Goal: Check status: Check status

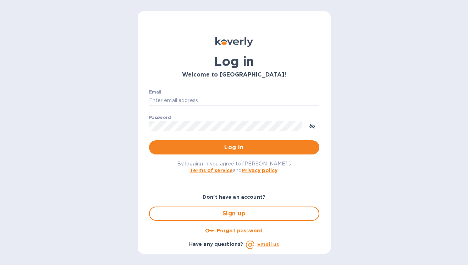
type input "[EMAIL_ADDRESS][DOMAIN_NAME]"
click at [270, 155] on div "By logging in you agree to [PERSON_NAME]'s Terms of service and Privacy policy ." at bounding box center [234, 167] width 182 height 25
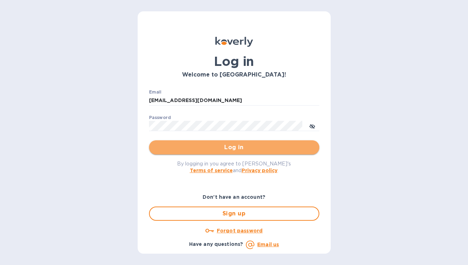
click at [262, 147] on span "Log in" at bounding box center [234, 147] width 159 height 9
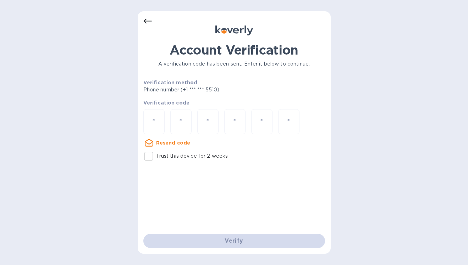
click at [155, 116] on input "number" at bounding box center [153, 121] width 9 height 13
type input "2"
type input "3"
type input "1"
type input "4"
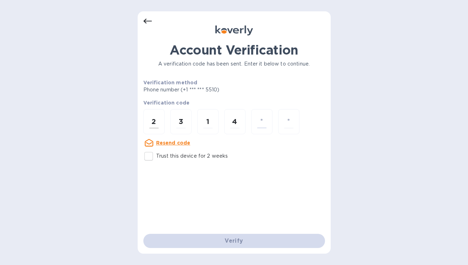
type input "0"
type input "8"
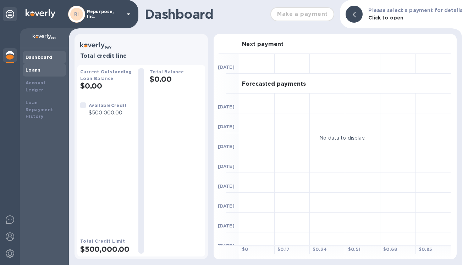
click at [43, 72] on div "Loans" at bounding box center [45, 70] width 38 height 7
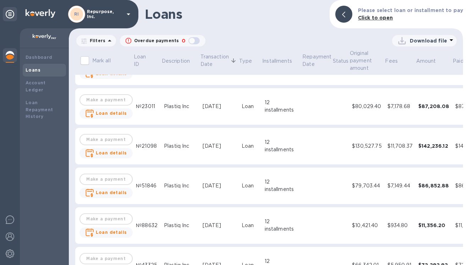
scroll to position [66, 0]
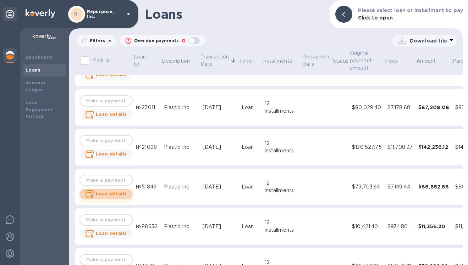
click at [116, 192] on b "Loan details" at bounding box center [111, 193] width 31 height 5
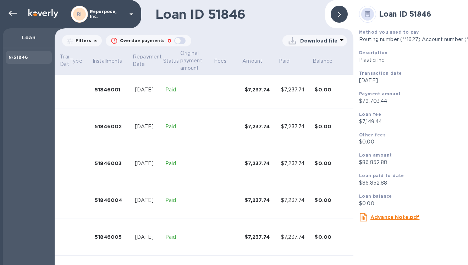
scroll to position [42, 100]
click at [396, 218] on u "Advance Note.pdf" at bounding box center [394, 217] width 49 height 6
click at [111, 126] on div "51846002" at bounding box center [112, 126] width 34 height 7
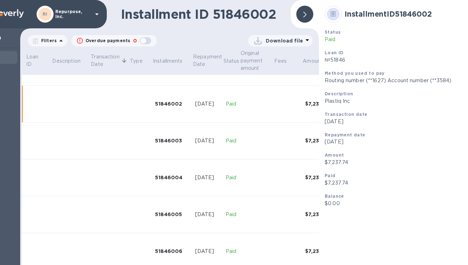
scroll to position [64, 0]
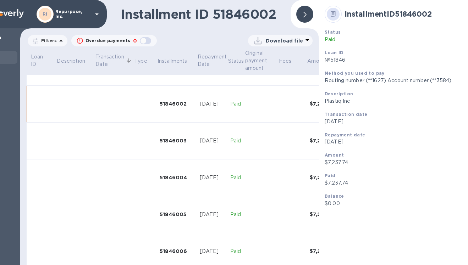
click at [243, 133] on td "Paid" at bounding box center [235, 141] width 17 height 37
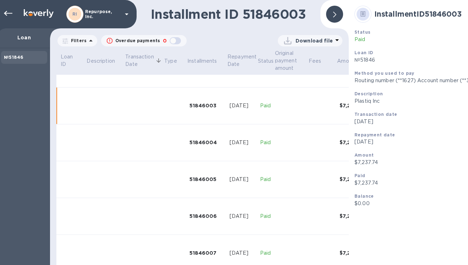
scroll to position [101, 0]
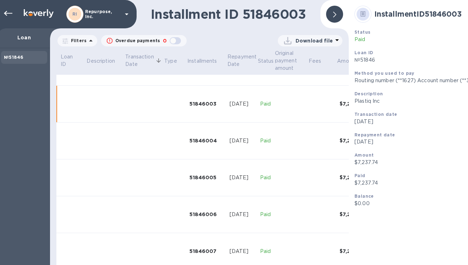
click at [244, 169] on td "Aug 5, 2025" at bounding box center [242, 178] width 30 height 37
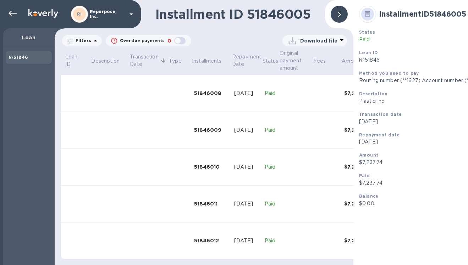
scroll to position [301, 14]
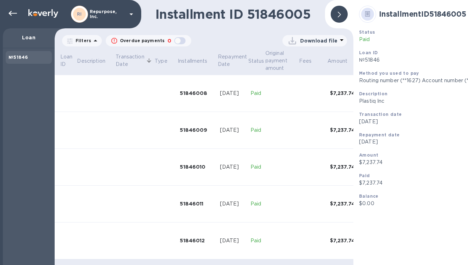
click at [26, 58] on b "№51846" at bounding box center [18, 57] width 19 height 5
click at [367, 60] on p "№51846" at bounding box center [428, 59] width 138 height 7
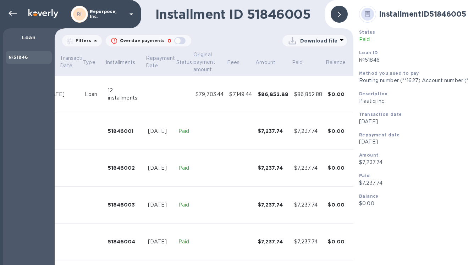
scroll to position [0, 100]
